Goal: Task Accomplishment & Management: Manage account settings

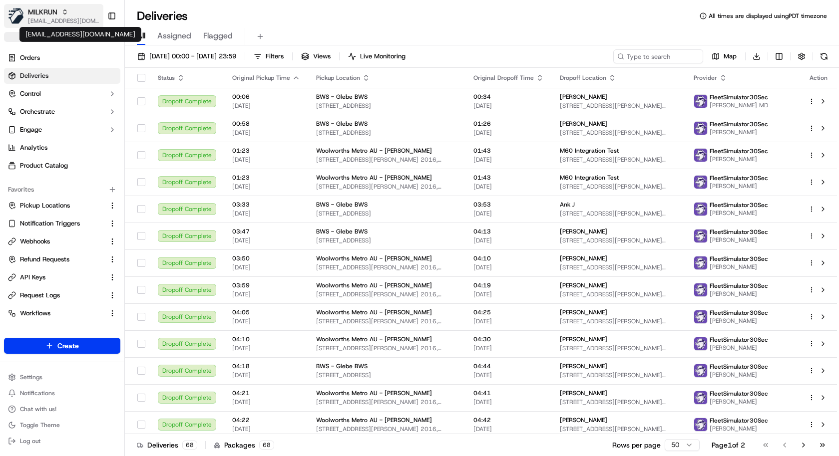
click at [65, 22] on span "kareem@usenash.com" at bounding box center [63, 21] width 71 height 8
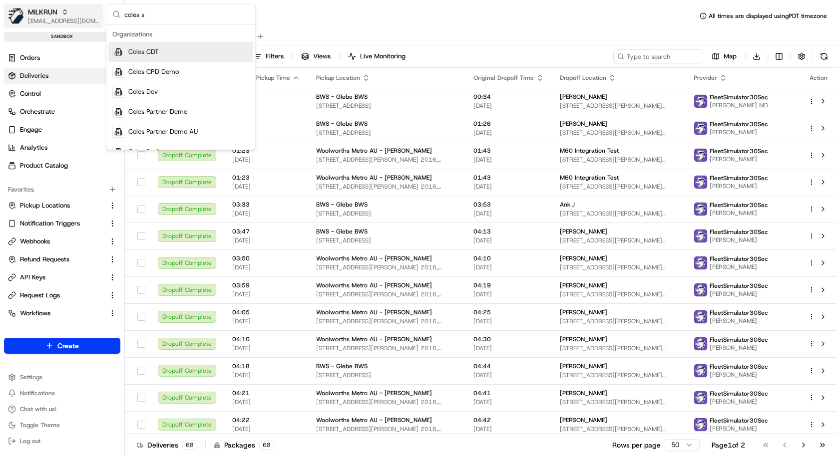
type input "coles si"
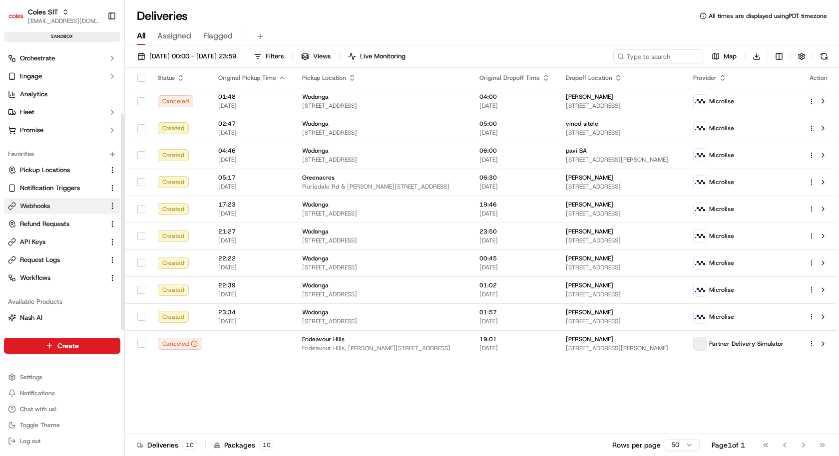
scroll to position [88, 0]
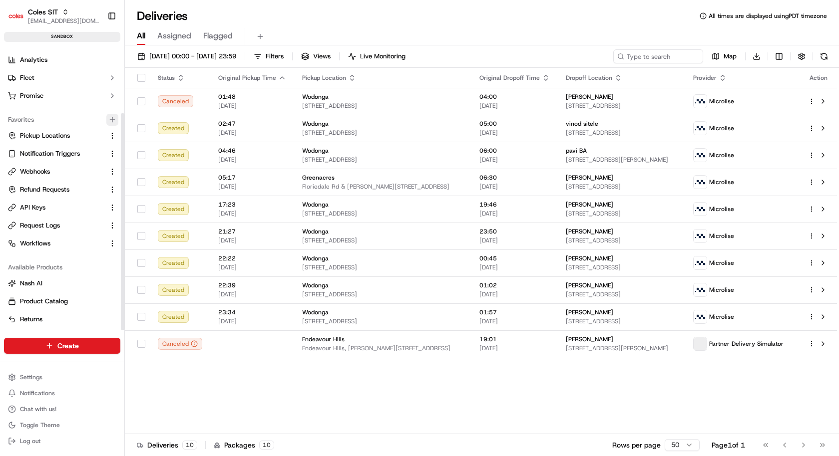
click at [113, 121] on icon "button" at bounding box center [112, 120] width 8 height 8
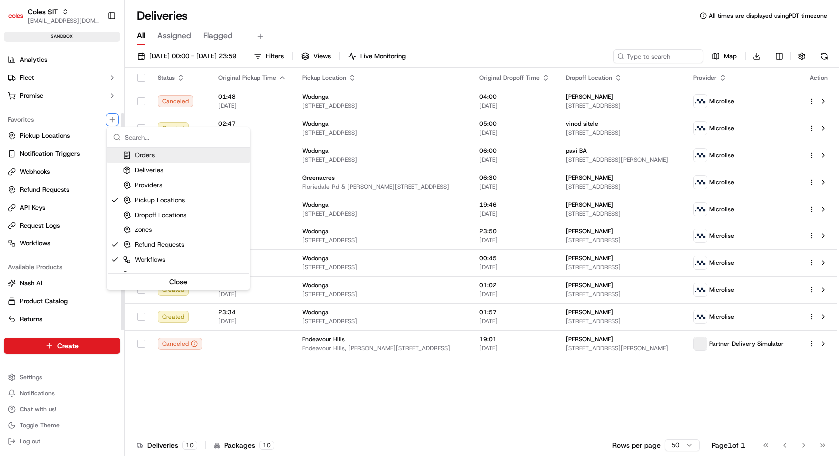
click at [51, 183] on html "Coles SIT kareem@usenash.com Toggle Sidebar sandbox Orders Deliveries Control O…" at bounding box center [419, 228] width 839 height 456
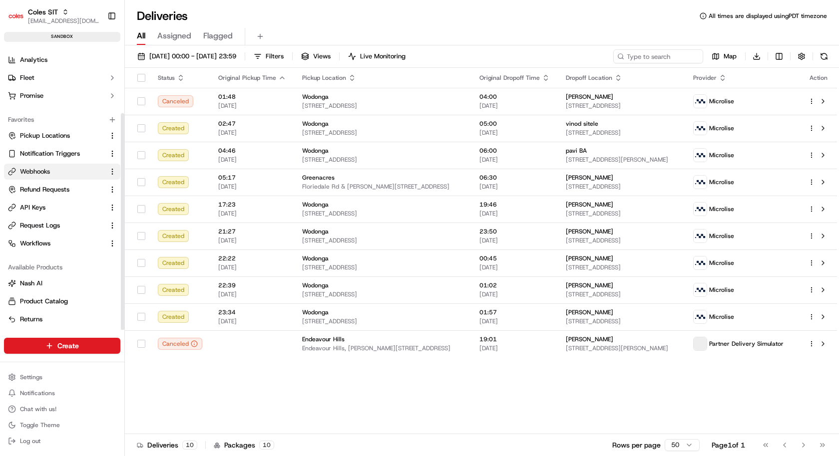
click at [51, 171] on link "Webhooks" at bounding box center [56, 171] width 96 height 9
